Goal: Transaction & Acquisition: Obtain resource

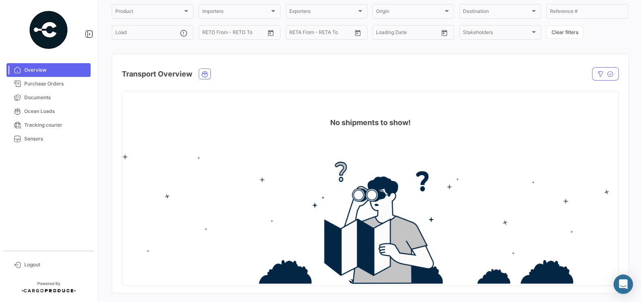
scroll to position [75, 0]
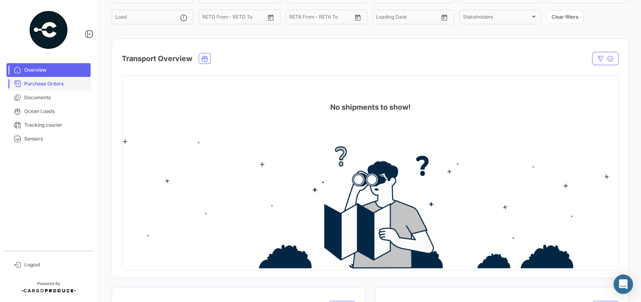
click at [59, 85] on span "Purchase Orders" at bounding box center [55, 83] width 63 height 7
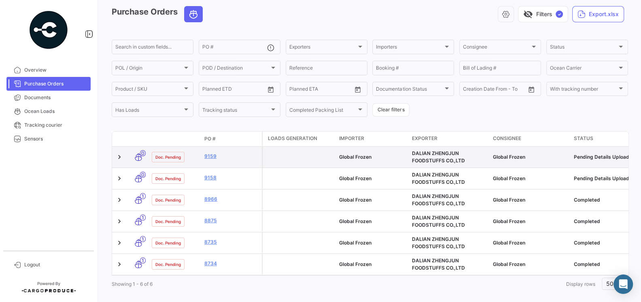
scroll to position [42, 0]
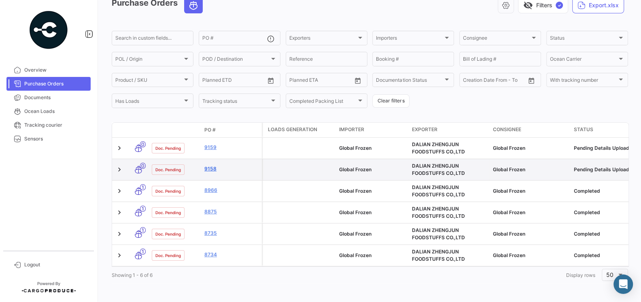
click at [210, 170] on link "9158" at bounding box center [231, 168] width 54 height 7
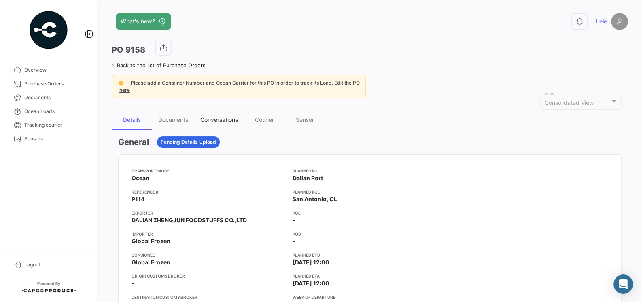
click at [214, 116] on div "Conversations" at bounding box center [219, 119] width 38 height 7
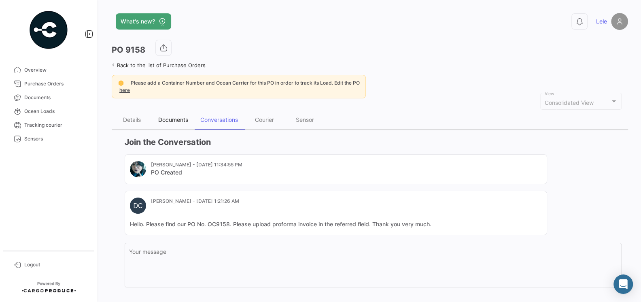
click at [166, 119] on div "Documents" at bounding box center [173, 119] width 30 height 7
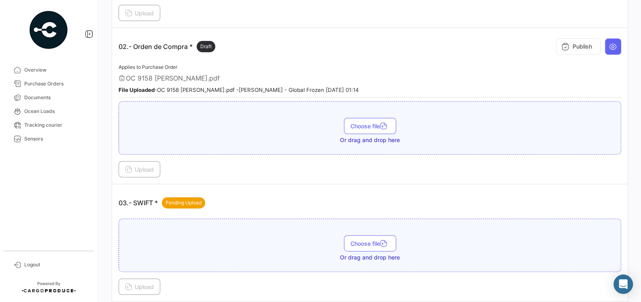
scroll to position [231, 0]
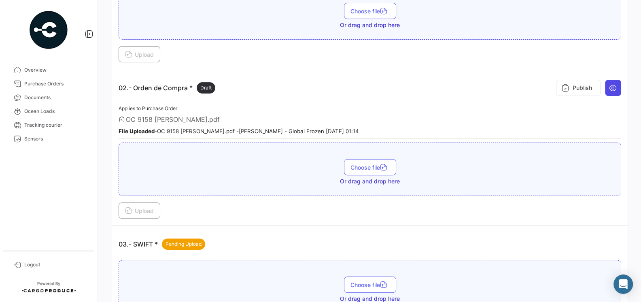
click at [610, 89] on button at bounding box center [613, 88] width 16 height 16
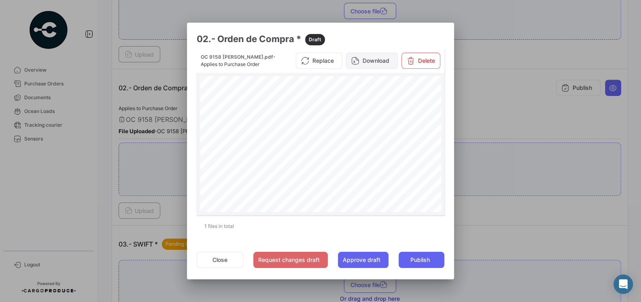
click at [381, 64] on button "Download" at bounding box center [372, 61] width 52 height 16
click at [470, 98] on div at bounding box center [320, 151] width 641 height 302
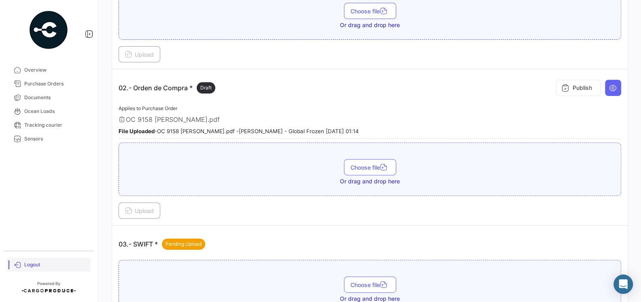
click at [27, 266] on span "Logout" at bounding box center [55, 264] width 63 height 7
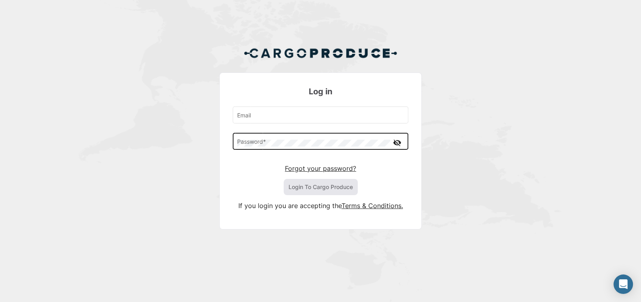
type input "[EMAIL_ADDRESS][DOMAIN_NAME]"
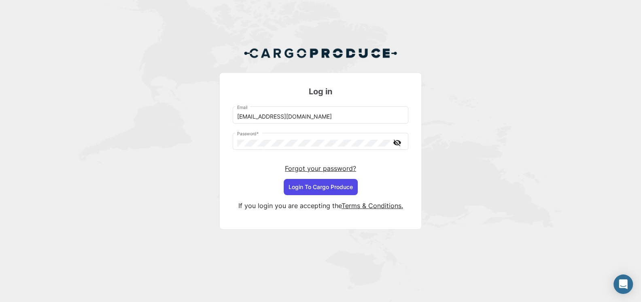
click at [327, 181] on button "Login To Cargo Produce" at bounding box center [321, 187] width 74 height 16
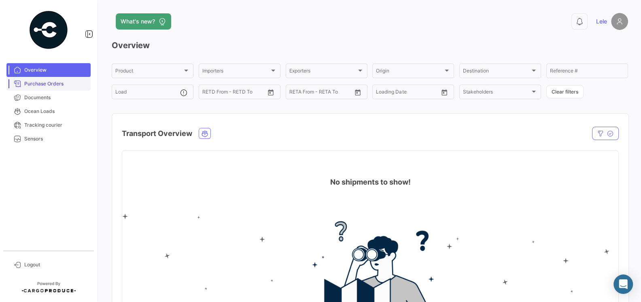
click at [62, 84] on span "Purchase Orders" at bounding box center [55, 83] width 63 height 7
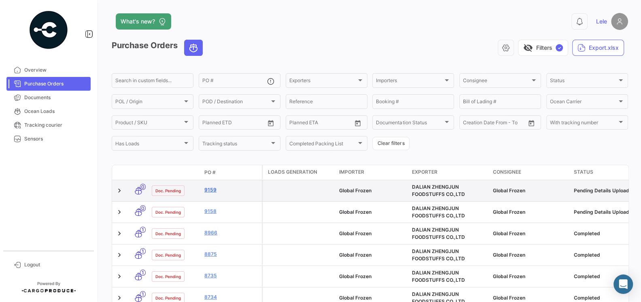
click at [209, 187] on link "9159" at bounding box center [231, 189] width 54 height 7
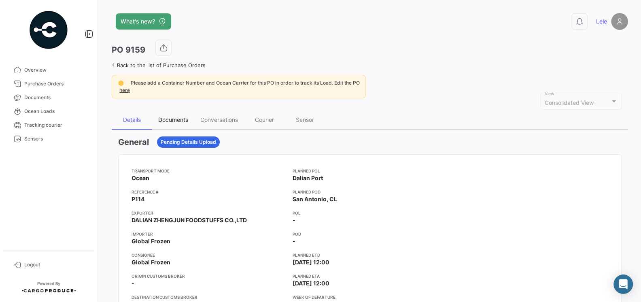
click at [179, 118] on div "Documents" at bounding box center [173, 119] width 30 height 7
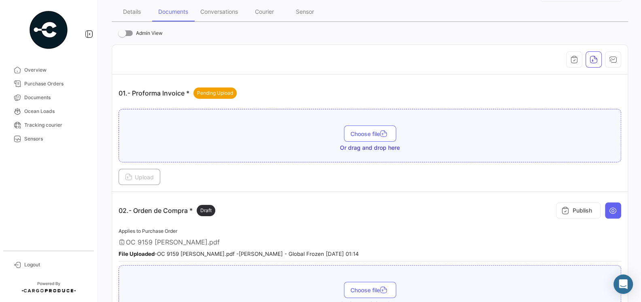
scroll to position [173, 0]
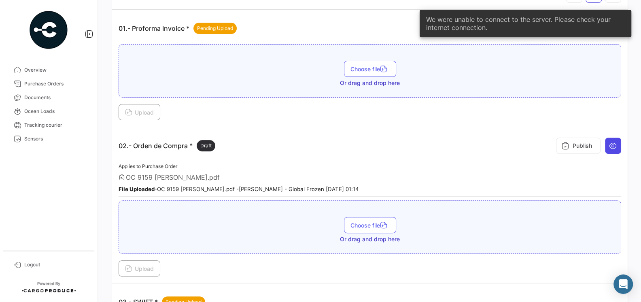
click at [616, 144] on icon at bounding box center [613, 146] width 8 height 8
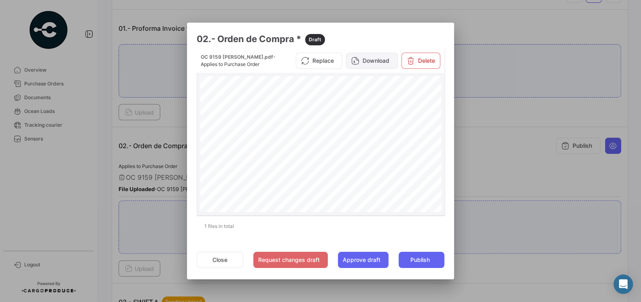
click at [376, 66] on button "Download" at bounding box center [372, 61] width 52 height 16
click at [518, 148] on div at bounding box center [320, 151] width 641 height 302
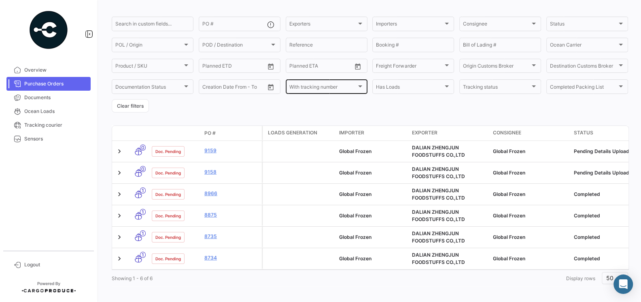
scroll to position [60, 0]
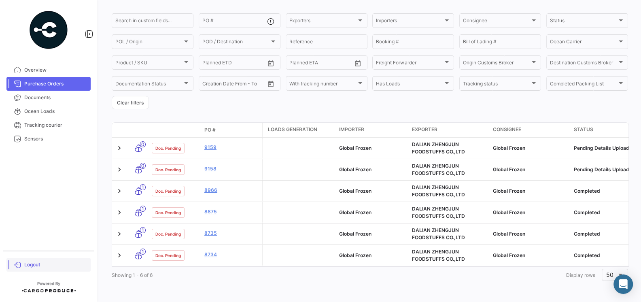
click at [30, 264] on span "Logout" at bounding box center [55, 264] width 63 height 7
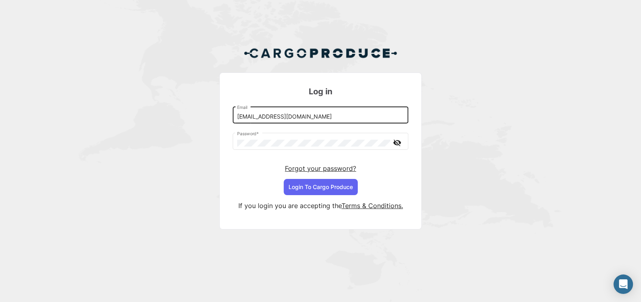
click at [341, 118] on input "[EMAIL_ADDRESS][DOMAIN_NAME]" at bounding box center [320, 116] width 167 height 7
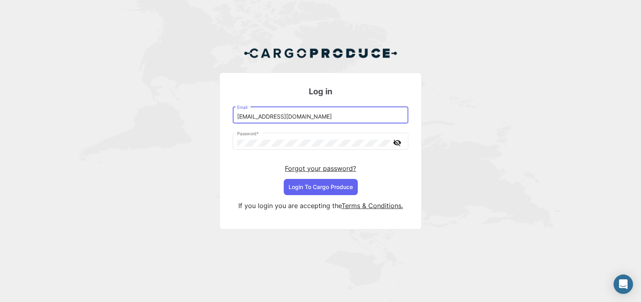
type input "[EMAIL_ADDRESS][DOMAIN_NAME]"
click at [322, 189] on button "Login To Cargo Produce" at bounding box center [321, 187] width 74 height 16
